Goal: Task Accomplishment & Management: Use online tool/utility

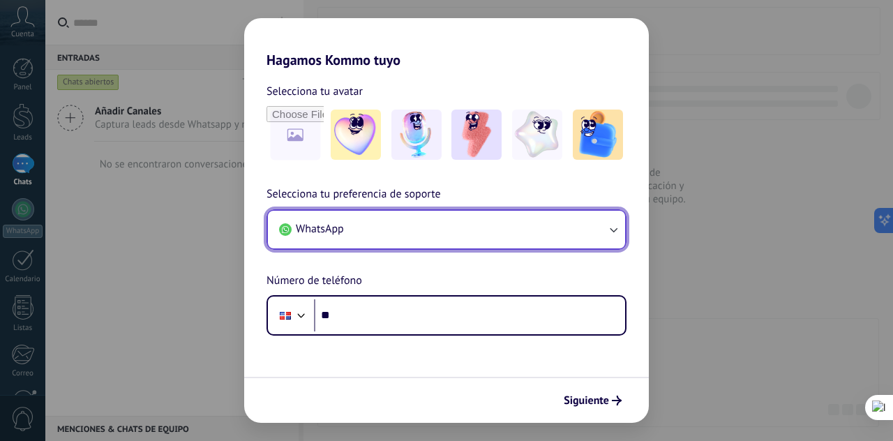
click at [605, 221] on button "WhatsApp" at bounding box center [446, 230] width 357 height 38
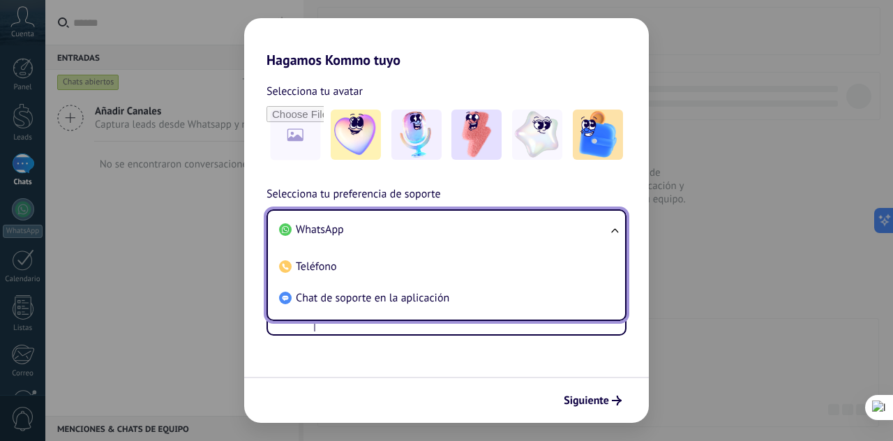
click at [754, 337] on div "Hagamos Kommo tuyo Selecciona tu avatar Selecciona tu preferencia de soporte Wh…" at bounding box center [446, 220] width 893 height 441
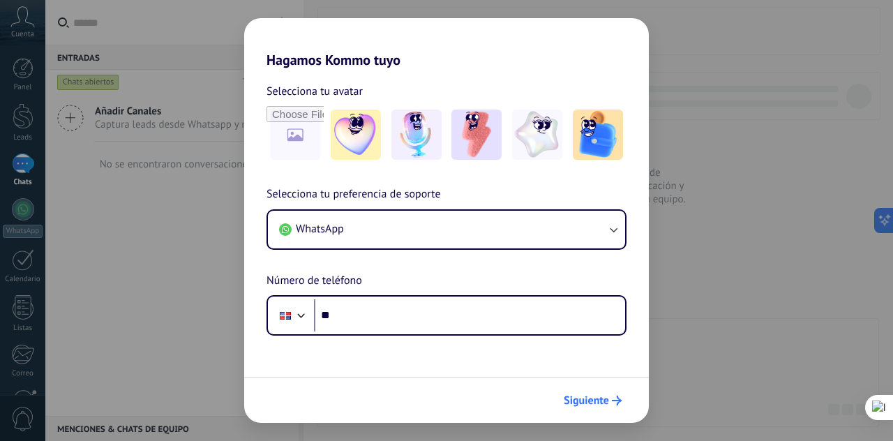
click at [585, 411] on button "Siguiente" at bounding box center [592, 400] width 70 height 24
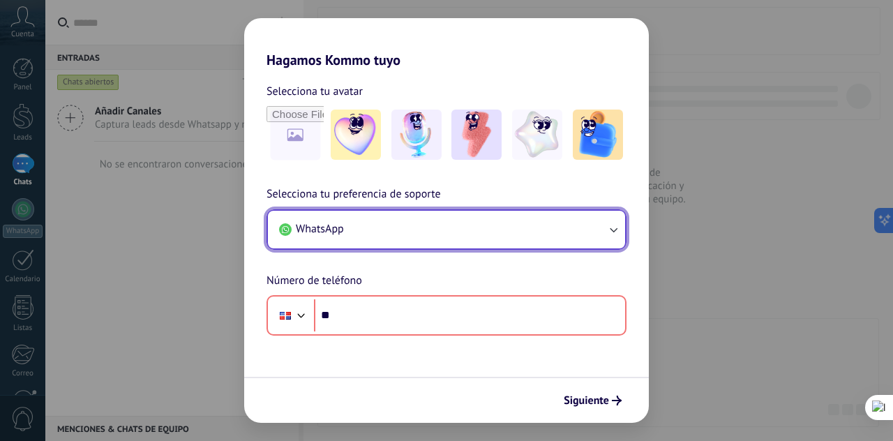
click at [603, 229] on button "WhatsApp" at bounding box center [446, 230] width 357 height 38
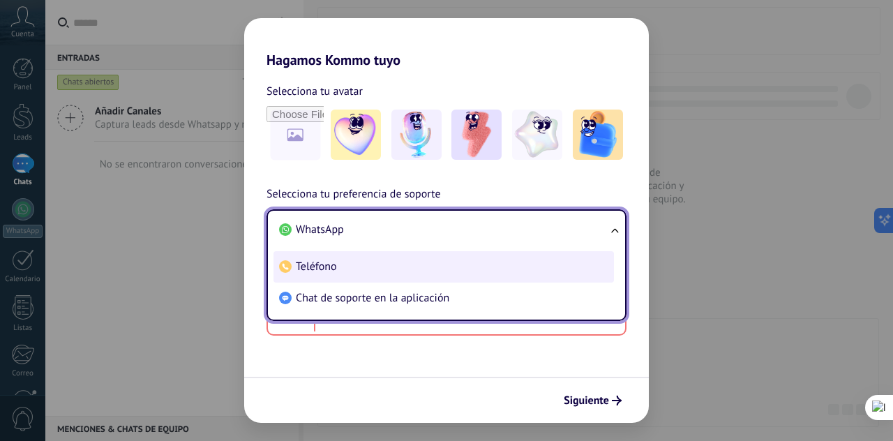
click at [421, 273] on li "Teléfono" at bounding box center [443, 266] width 340 height 31
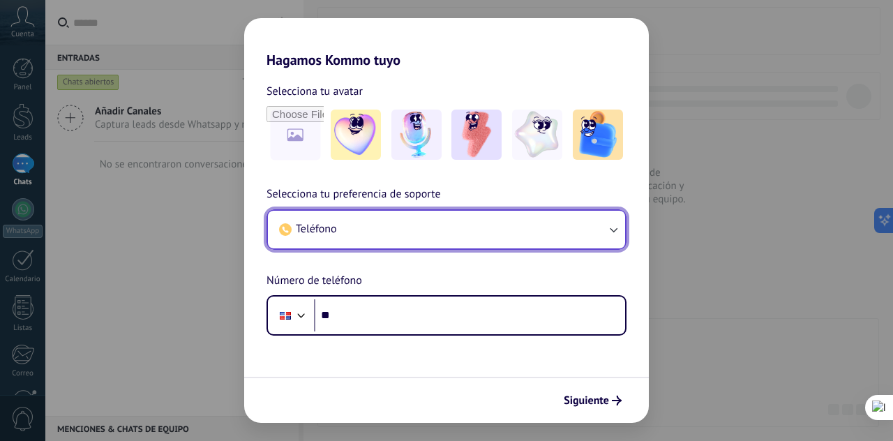
click at [596, 233] on button "Teléfono" at bounding box center [446, 230] width 357 height 38
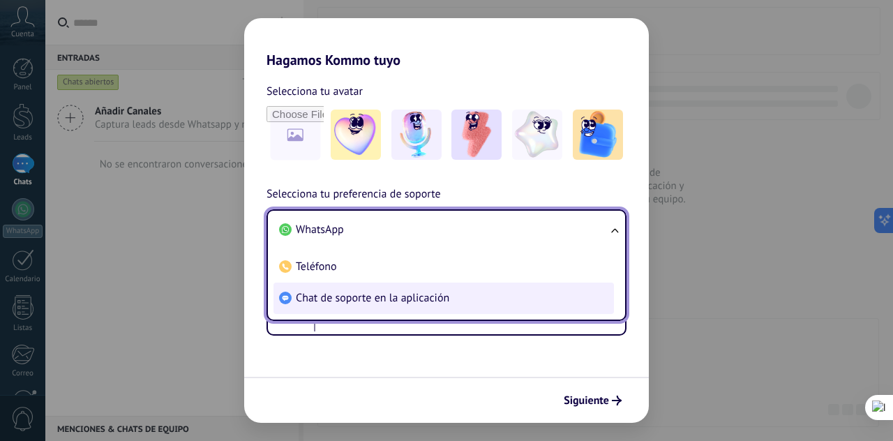
click at [524, 295] on li "Chat de soporte en la aplicación" at bounding box center [443, 297] width 340 height 31
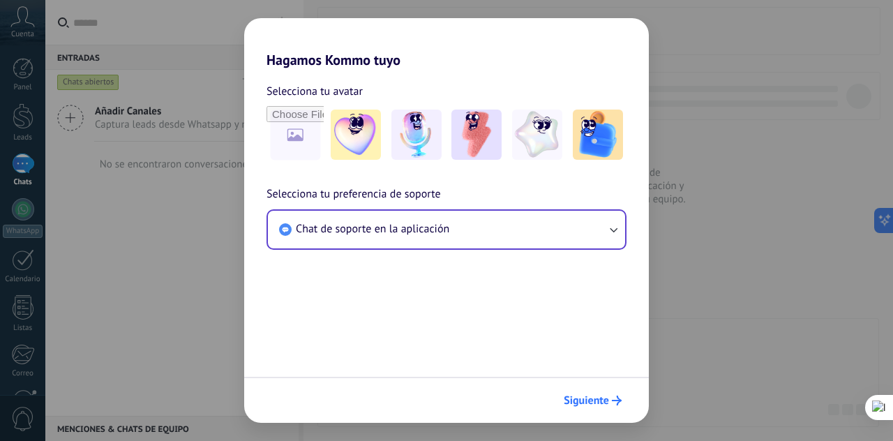
click at [593, 391] on button "Siguiente" at bounding box center [592, 400] width 70 height 24
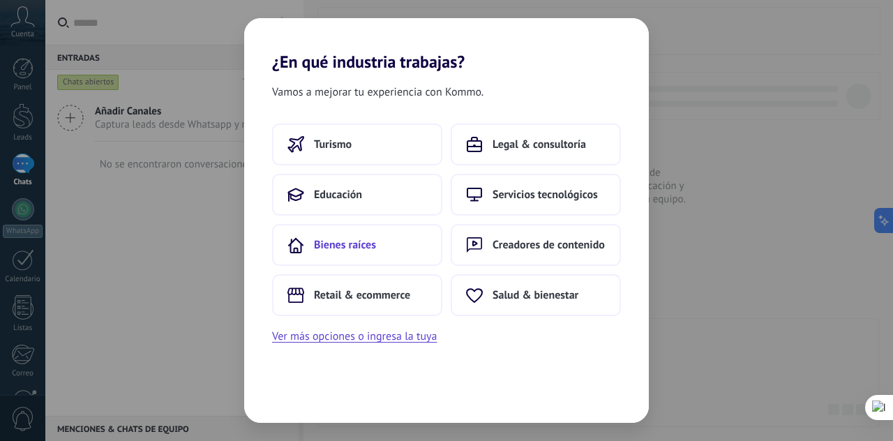
click at [356, 238] on span "Bienes raíces" at bounding box center [345, 245] width 62 height 14
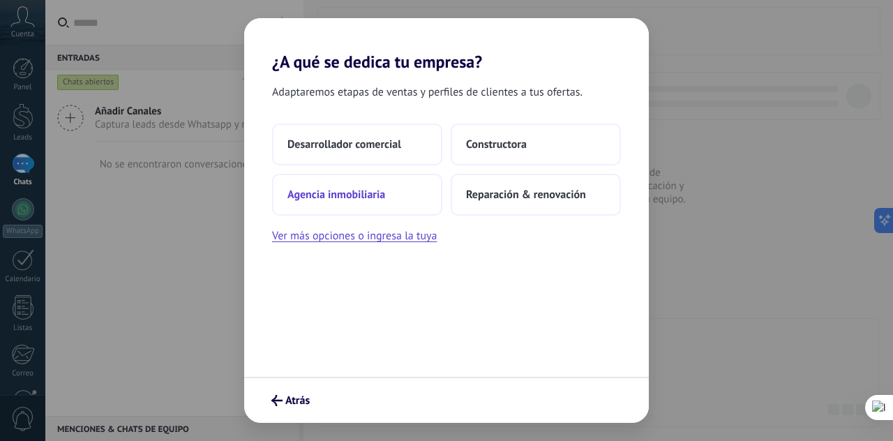
click at [378, 202] on button "Agencia inmobiliaria" at bounding box center [357, 195] width 170 height 42
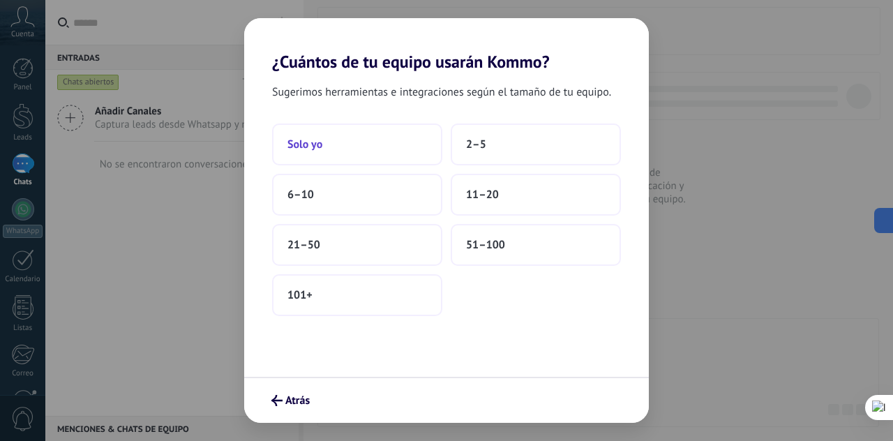
click at [357, 147] on button "Solo yo" at bounding box center [357, 144] width 170 height 42
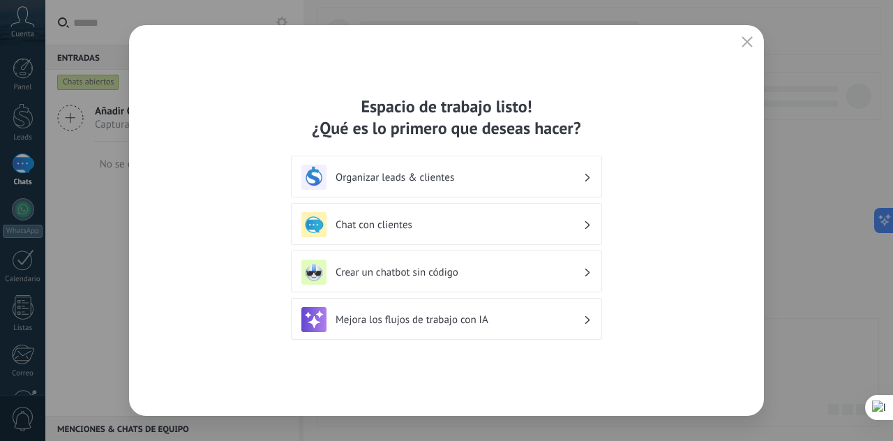
click at [456, 250] on div "Crear un chatbot sin código" at bounding box center [446, 271] width 311 height 42
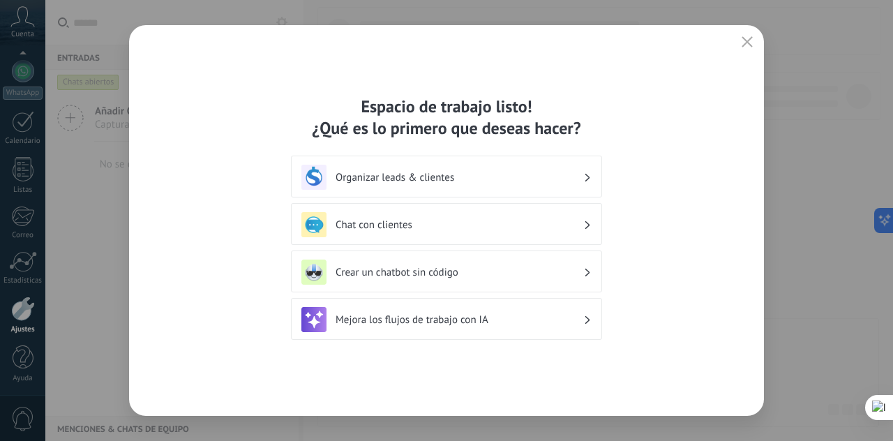
click at [454, 193] on div "Organizar leads & clientes" at bounding box center [446, 177] width 311 height 42
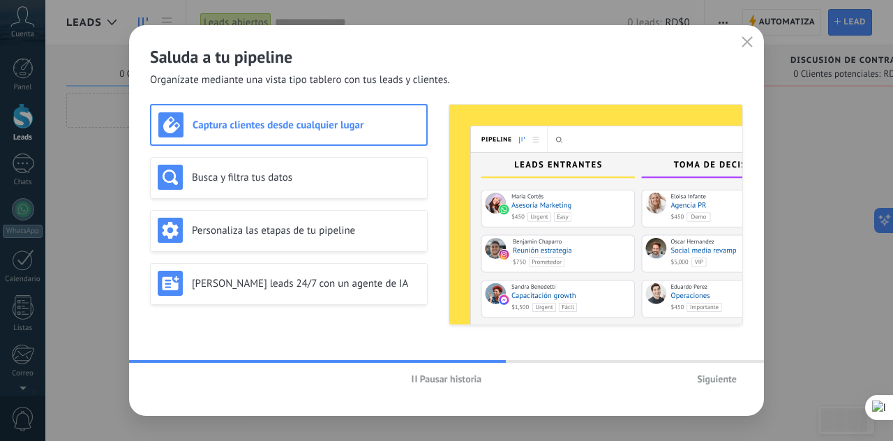
click at [452, 370] on button "Pausar historia" at bounding box center [446, 378] width 83 height 21
click at [736, 40] on div "Saluda a tu pipeline Organízate mediante una vista tipo tablero con tus leads y…" at bounding box center [446, 56] width 635 height 62
click at [741, 41] on icon "button" at bounding box center [746, 41] width 11 height 11
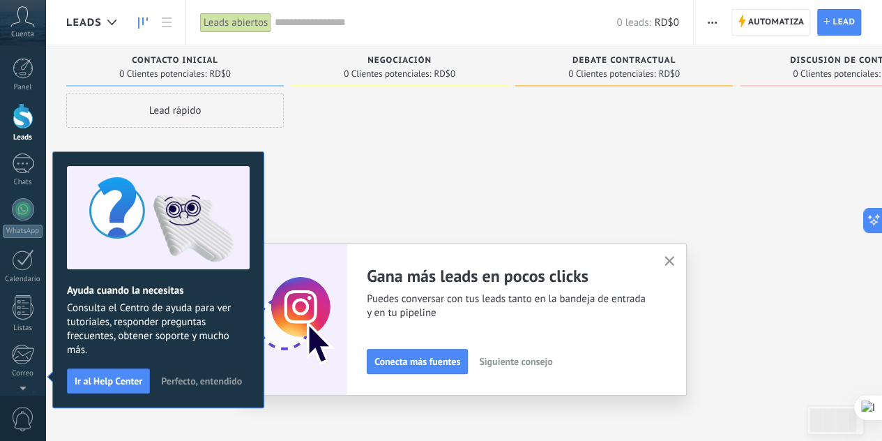
click at [194, 377] on span "Perfecto, entendido" at bounding box center [201, 381] width 81 height 10
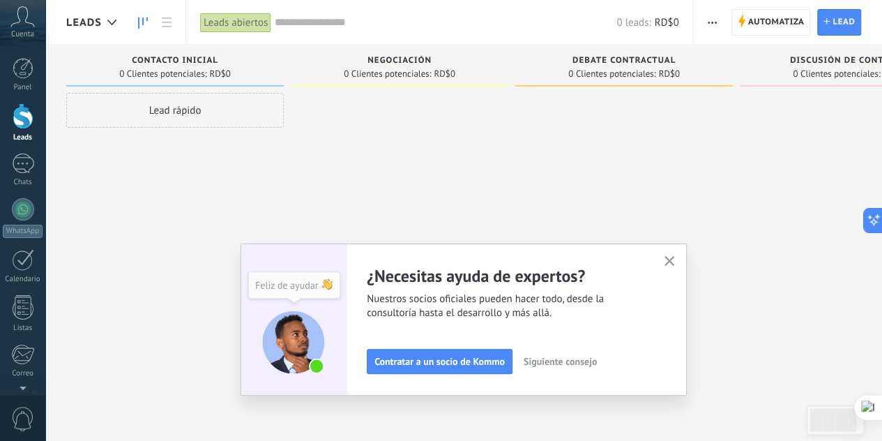
click at [179, 114] on div "Lead rápido" at bounding box center [175, 110] width 218 height 35
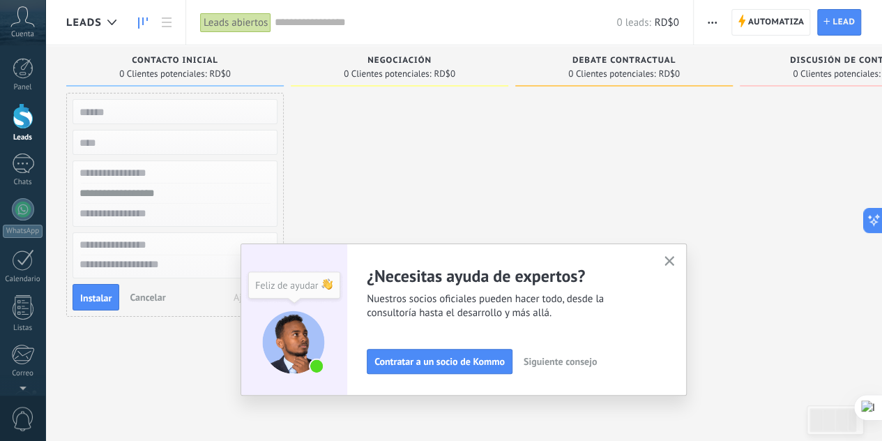
click at [372, 177] on div at bounding box center [400, 222] width 218 height 259
click at [667, 258] on button "button" at bounding box center [669, 261] width 17 height 19
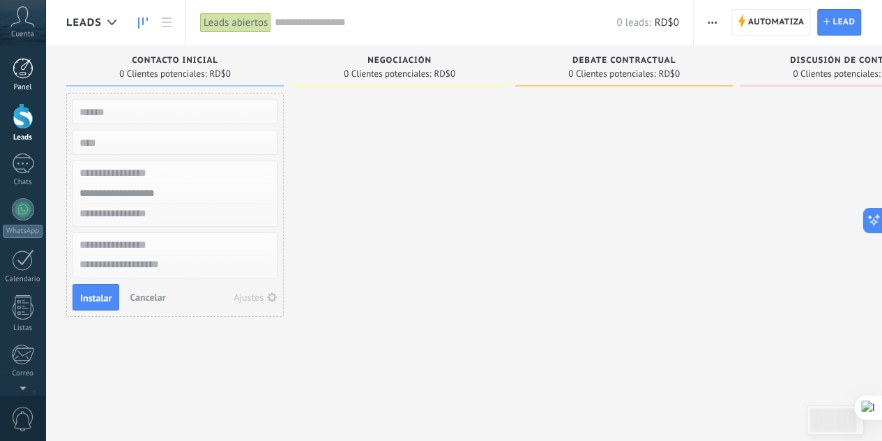
click at [21, 59] on div at bounding box center [23, 68] width 21 height 21
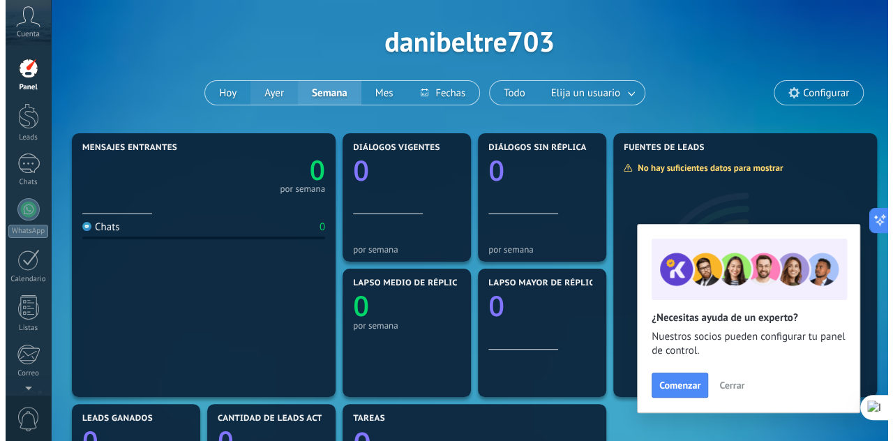
scroll to position [107, 0]
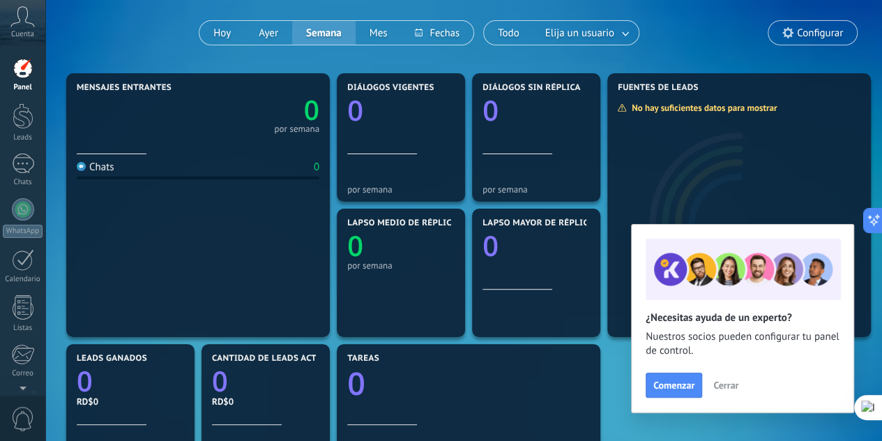
click at [714, 385] on span "Cerrar" at bounding box center [725, 385] width 25 height 10
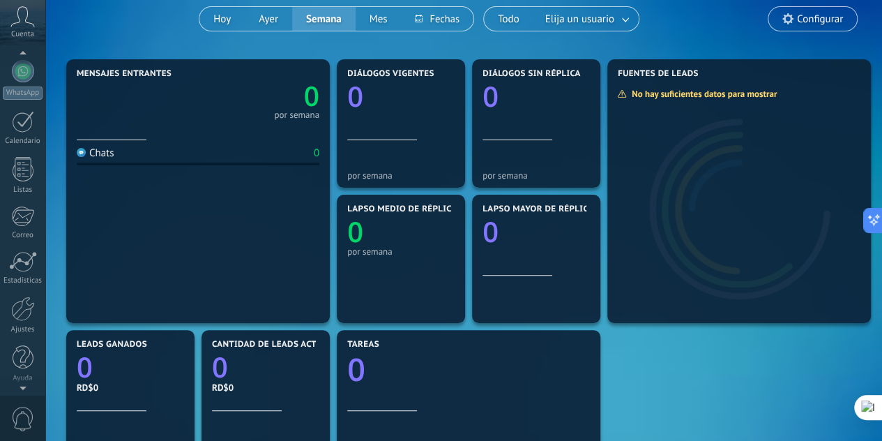
scroll to position [124, 0]
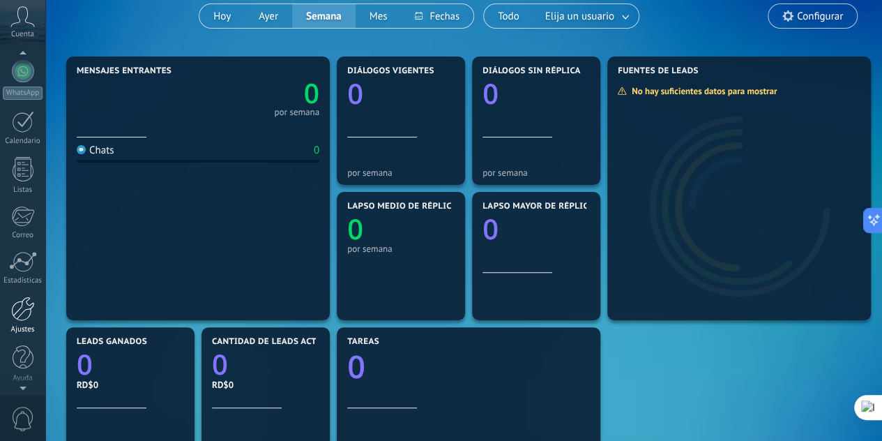
click at [27, 317] on div at bounding box center [23, 308] width 24 height 24
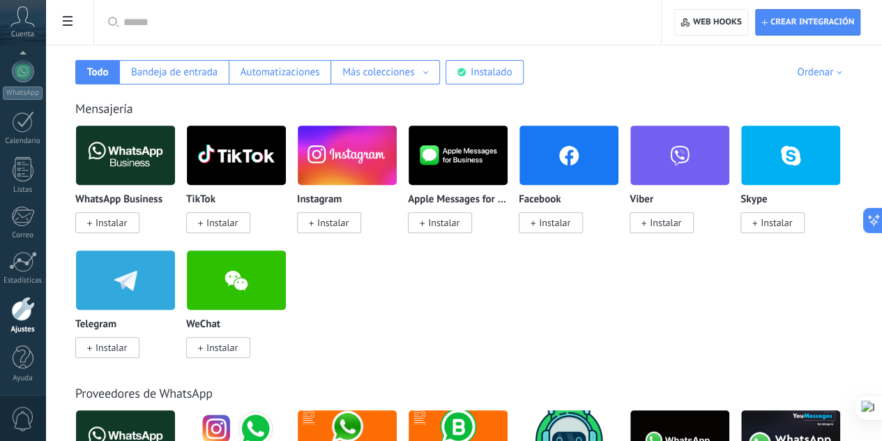
scroll to position [233, 0]
